Goal: Information Seeking & Learning: Check status

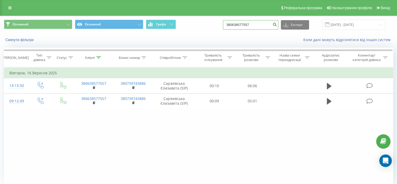
click at [247, 22] on input "380638577557" at bounding box center [250, 24] width 55 height 9
paste input "[PHONE_NUMBER]"
click at [241, 26] on input "[PHONE_NUMBER]" at bounding box center [250, 24] width 55 height 9
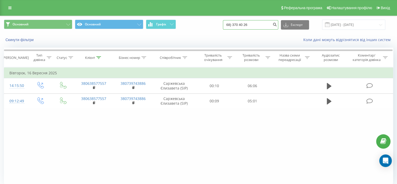
click at [240, 23] on input "68) 370 40 26" at bounding box center [250, 24] width 55 height 9
click at [246, 25] on input "068370 40 26" at bounding box center [250, 24] width 55 height 9
click at [250, 24] on input "06837040 26" at bounding box center [250, 24] width 55 height 9
type input "0683704026"
click at [277, 24] on icon "submit" at bounding box center [275, 23] width 4 height 3
